Goal: Information Seeking & Learning: Compare options

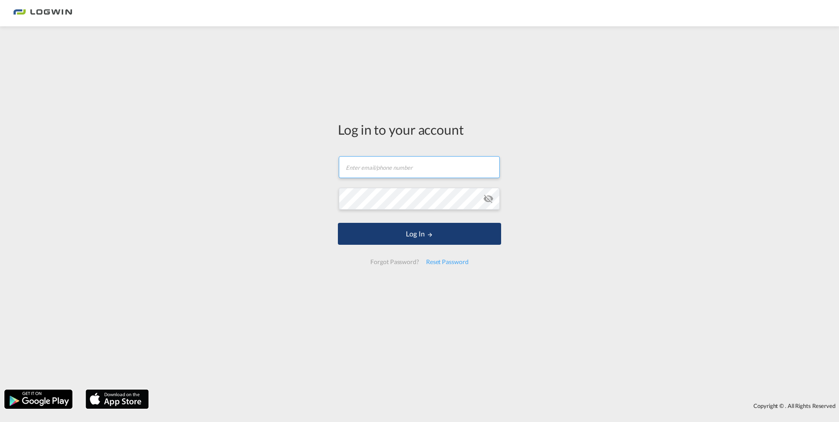
type input "[PERSON_NAME][EMAIL_ADDRESS][PERSON_NAME][DOMAIN_NAME]"
click at [420, 231] on button "Log In" at bounding box center [419, 234] width 163 height 22
